Goal: Register for event/course

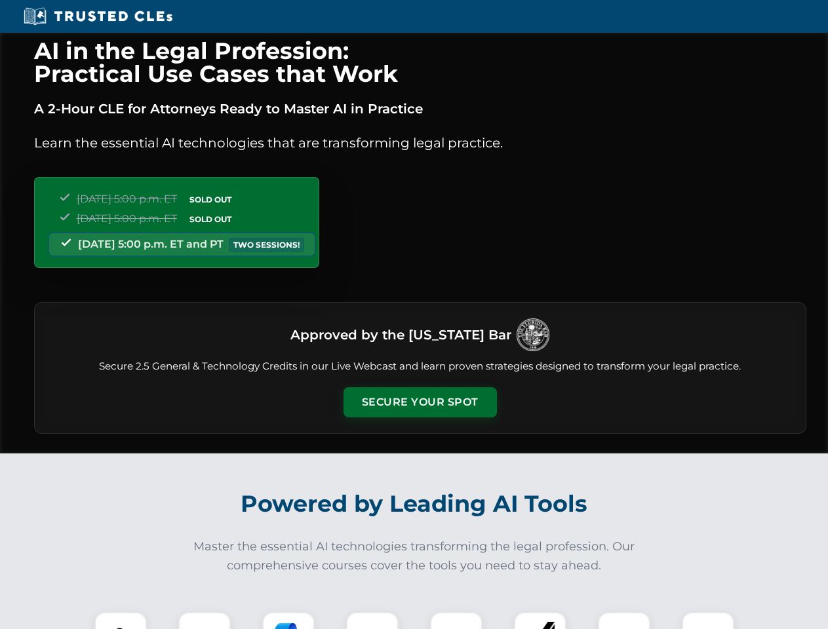
click at [420, 403] on button "Secure Your Spot" at bounding box center [420, 402] width 153 height 30
click at [121, 621] on img at bounding box center [121, 639] width 38 height 38
click at [205, 621] on div at bounding box center [204, 638] width 52 height 52
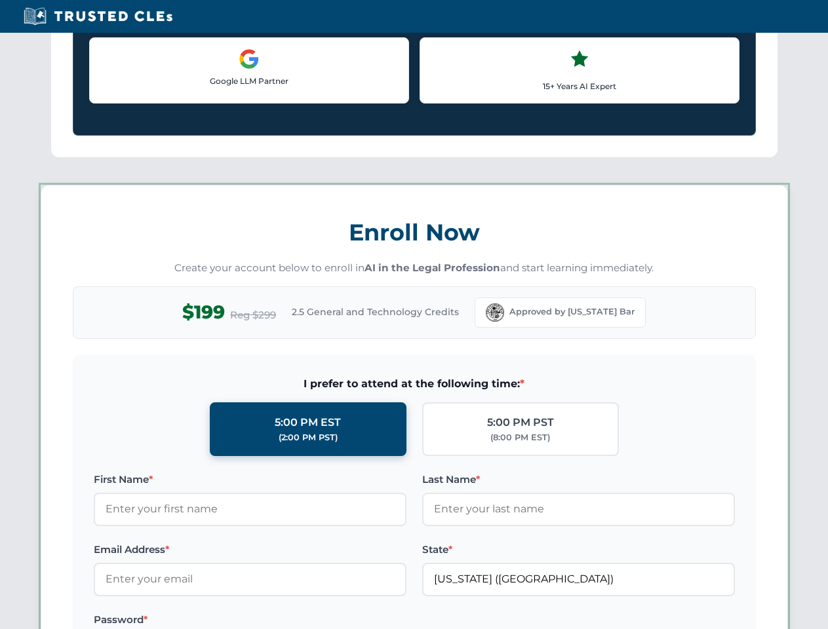
click at [372, 621] on label "Password *" at bounding box center [250, 620] width 313 height 16
